Goal: Find specific page/section: Find specific page/section

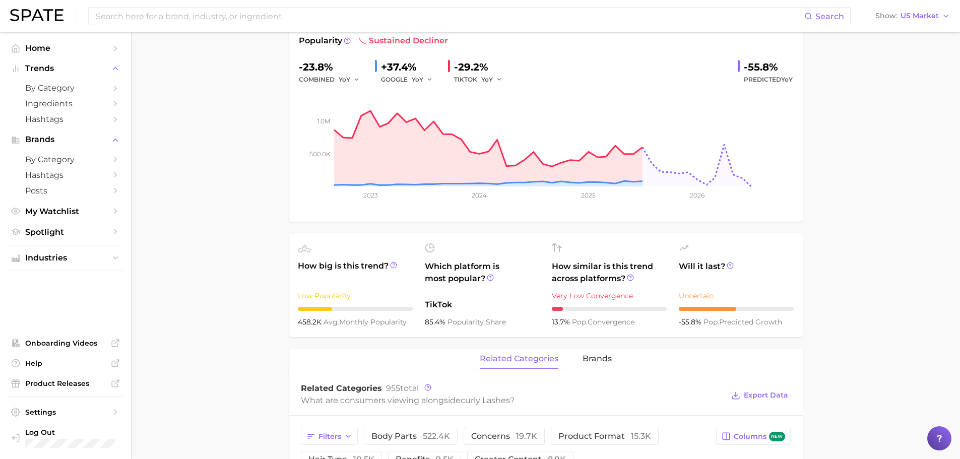
scroll to position [101, 0]
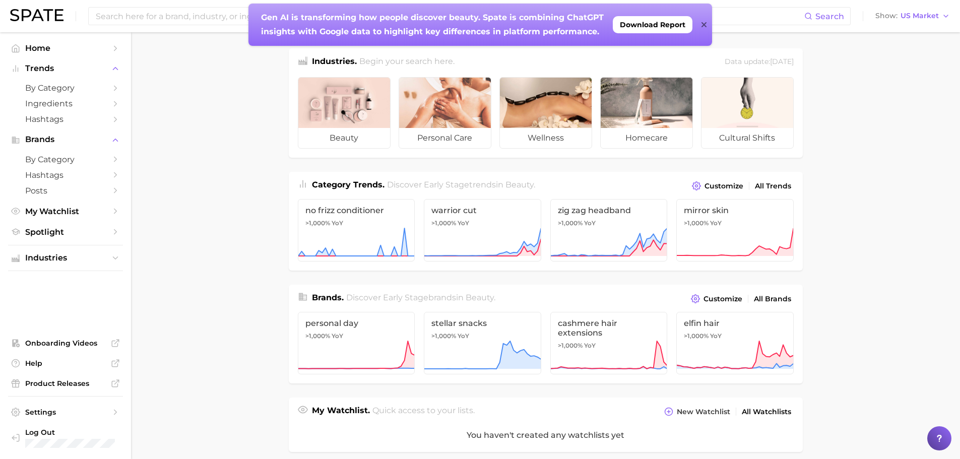
click at [236, 121] on main "Industries. Begin your search here. Data update: [DATE] beauty personal care we…" at bounding box center [545, 418] width 829 height 772
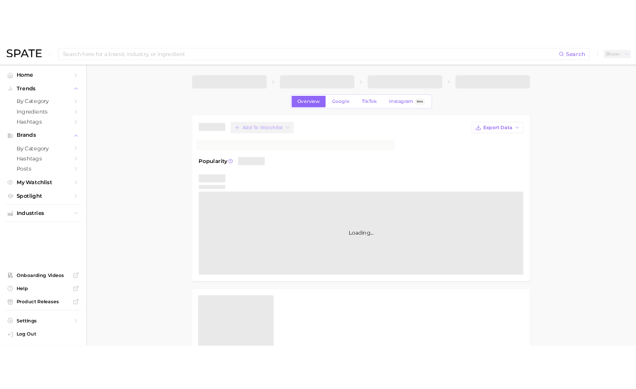
scroll to position [164, 0]
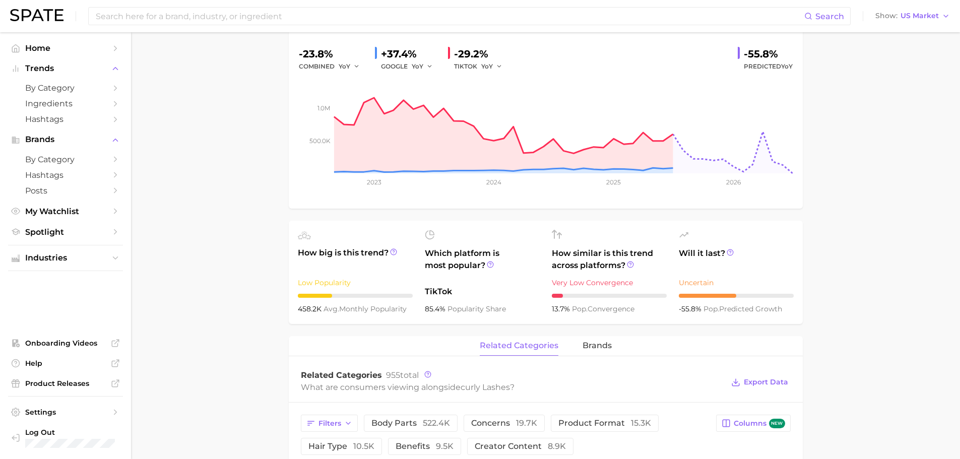
click at [866, 197] on main "1. makeup 2. eye makeup 3. eyelash products 4. curly lashes Overview Google Tik…" at bounding box center [545, 427] width 829 height 1119
